Goal: Check status: Check status

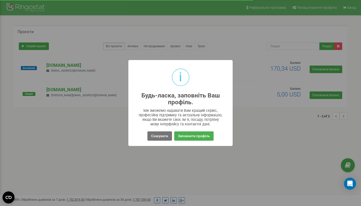
click at [175, 158] on div "i Будь-ласка, заповніть Ваш профіль. × Ми зможемо надавати Вам кращий сервіс, п…" at bounding box center [180, 103] width 361 height 206
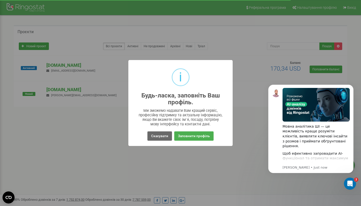
click at [152, 135] on button "Скасувати" at bounding box center [159, 135] width 25 height 9
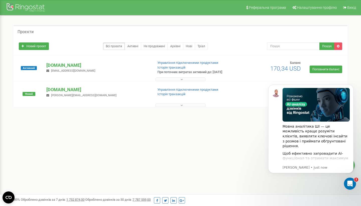
click at [186, 169] on div "Реферальна програма Налаштування профілю Вихід Проєкти Новий проєкт Всі проєкти…" at bounding box center [180, 150] width 361 height 301
click at [60, 91] on p "[DOMAIN_NAME]" at bounding box center [97, 89] width 103 height 7
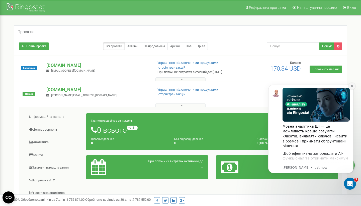
click at [352, 86] on icon "Dismiss notification" at bounding box center [352, 86] width 2 height 2
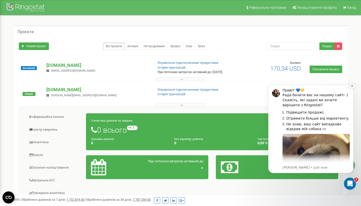
click at [352, 86] on icon "Dismiss notification" at bounding box center [352, 86] width 2 height 2
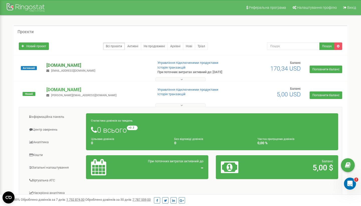
click at [61, 64] on p "[DOMAIN_NAME]" at bounding box center [97, 65] width 103 height 7
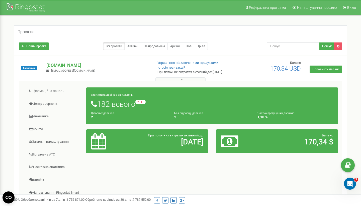
click at [174, 78] on button at bounding box center [180, 79] width 50 height 4
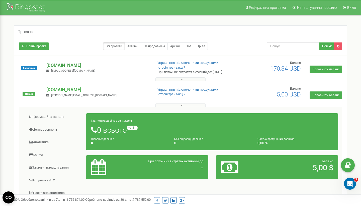
click at [64, 65] on p "[DOMAIN_NAME]" at bounding box center [97, 65] width 103 height 7
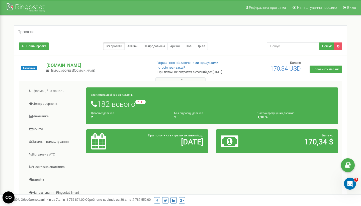
click at [116, 102] on h1 "182 всього -4 відносно минулого тижня" at bounding box center [212, 104] width 242 height 9
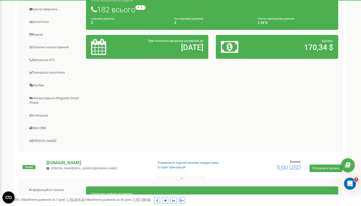
scroll to position [93, 0]
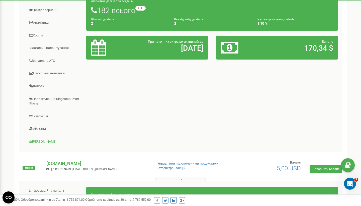
click at [41, 138] on link "Коллтрекінг" at bounding box center [54, 141] width 63 height 12
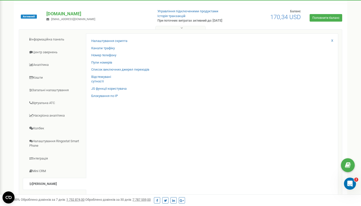
scroll to position [49, 0]
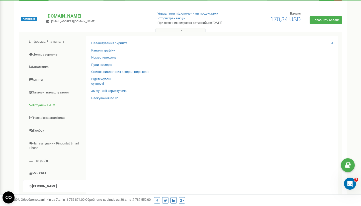
click at [44, 103] on link "Віртуальна АТС" at bounding box center [54, 105] width 63 height 12
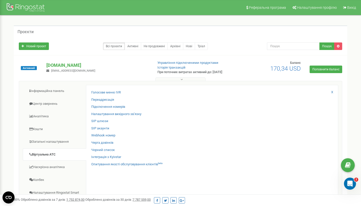
scroll to position [0, 0]
click at [46, 91] on link "Інформаційна панель" at bounding box center [54, 91] width 63 height 12
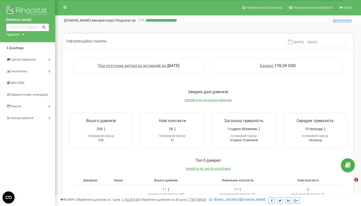
click at [20, 61] on span "Центр звернень" at bounding box center [21, 59] width 30 height 5
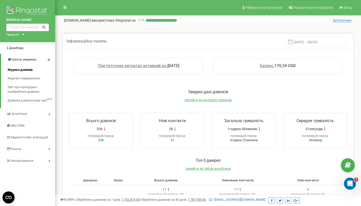
click at [18, 68] on span "Журнал дзвінків" at bounding box center [20, 69] width 25 height 5
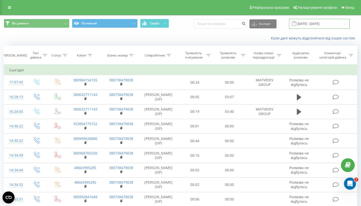
click at [311, 24] on input "[DATE] - [DATE]" at bounding box center [319, 24] width 61 height 10
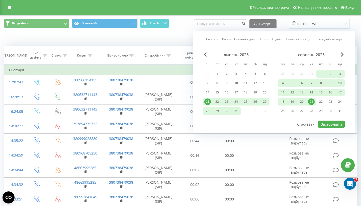
click at [312, 103] on div "21" at bounding box center [311, 101] width 7 height 7
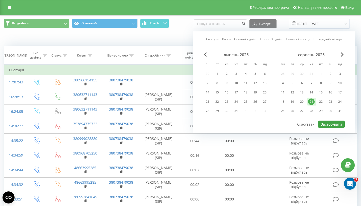
click at [326, 122] on button "Застосувати" at bounding box center [331, 123] width 27 height 7
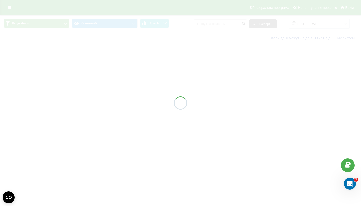
type input "[DATE] - [DATE]"
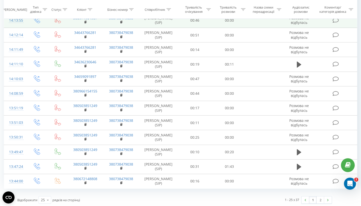
scroll to position [251, 0]
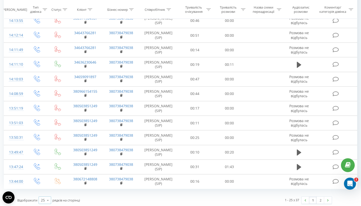
click at [43, 199] on div "25" at bounding box center [43, 199] width 4 height 5
click at [44, 187] on div "50" at bounding box center [45, 185] width 12 height 7
